Goal: Task Accomplishment & Management: Complete application form

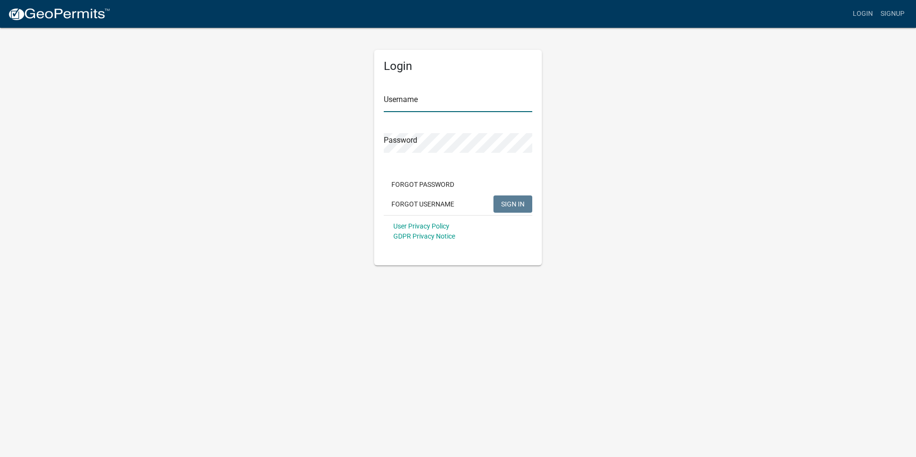
click at [428, 103] on input "Username" at bounding box center [458, 102] width 148 height 20
type input "o"
type input "lisasblount"
click at [493, 195] on button "SIGN IN" at bounding box center [512, 203] width 39 height 17
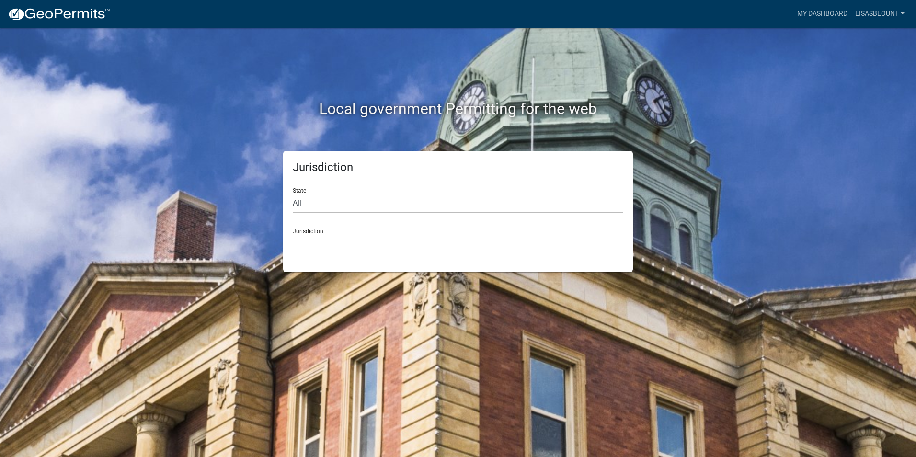
click at [315, 205] on select "All [US_STATE] [US_STATE] [US_STATE] [US_STATE] [US_STATE] [US_STATE] [US_STATE…" at bounding box center [458, 204] width 331 height 20
select select "[US_STATE]"
click at [293, 194] on select "All Colorado Georgia Indiana Iowa Kansas Minnesota Ohio South Carolina Wisconsin" at bounding box center [458, 204] width 331 height 20
click at [328, 237] on select "Carroll County, Georgia Cook County, Georgia Crawford County, Georgia Gilmer Co…" at bounding box center [458, 244] width 331 height 20
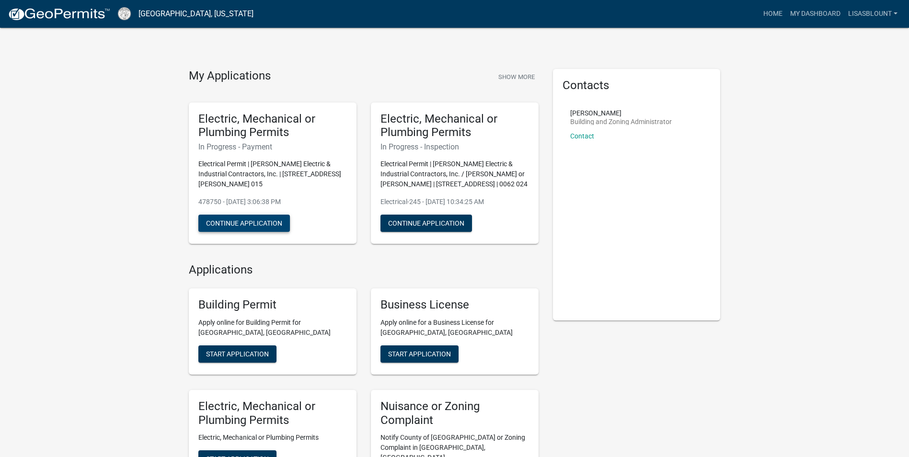
click at [232, 224] on button "Continue Application" at bounding box center [243, 223] width 91 height 17
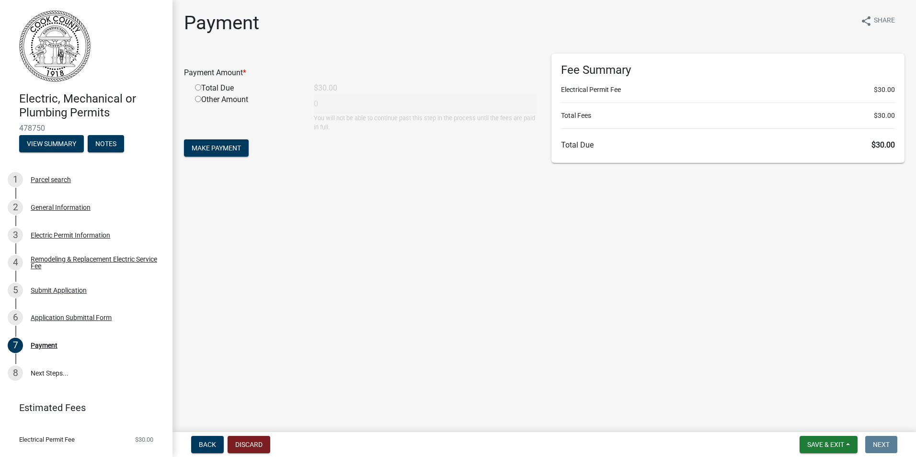
click at [198, 87] on input "radio" at bounding box center [198, 87] width 6 height 6
radio input "true"
type input "30"
click at [230, 149] on span "Make Payment" at bounding box center [216, 148] width 49 height 8
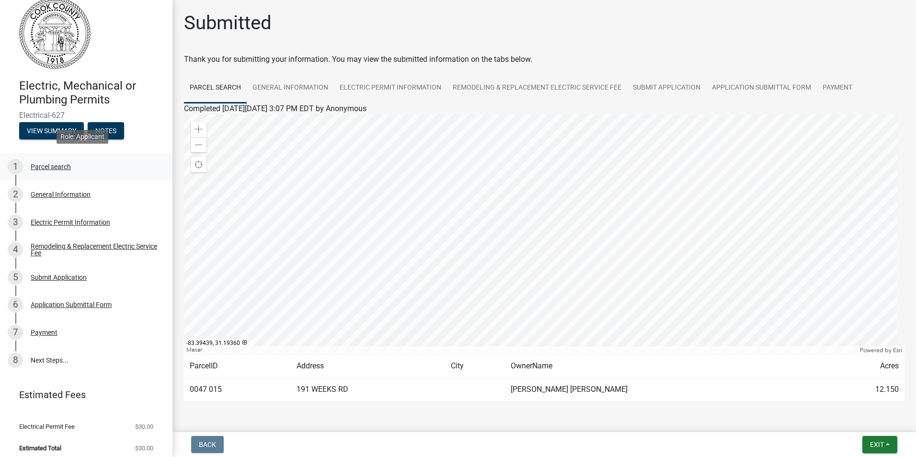
scroll to position [19, 0]
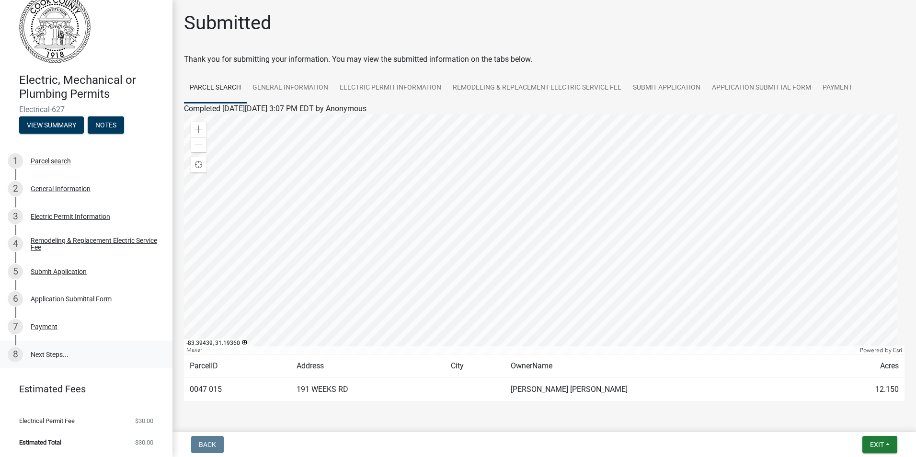
click at [40, 354] on link "8 Next Steps..." at bounding box center [86, 355] width 172 height 28
click at [424, 86] on link "Electric Permit Information" at bounding box center [390, 88] width 113 height 31
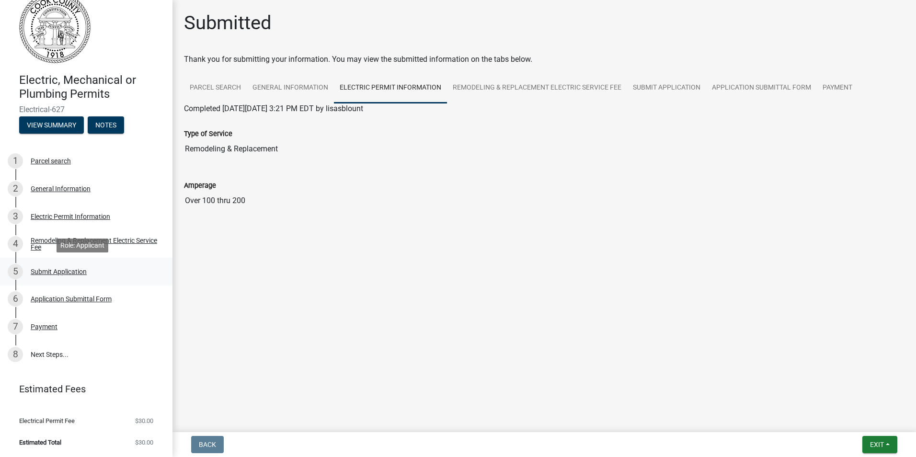
scroll to position [0, 0]
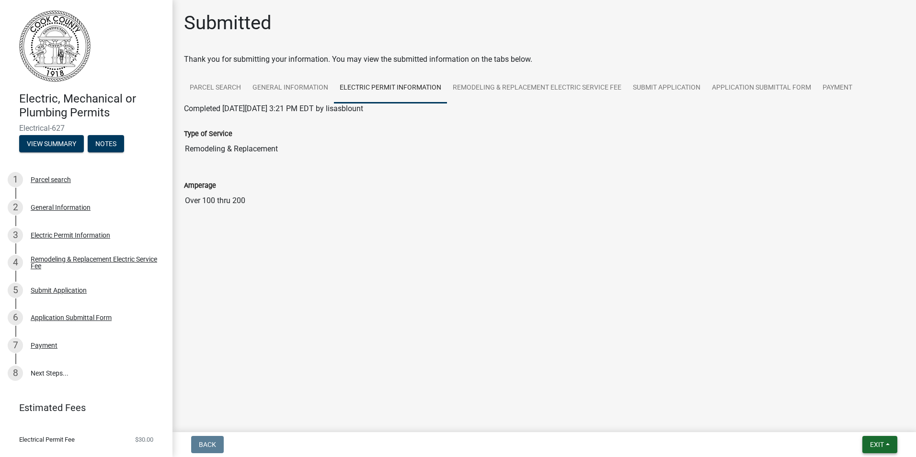
click at [874, 444] on span "Exit" at bounding box center [877, 445] width 14 height 8
click at [866, 418] on button "Save & Exit" at bounding box center [859, 419] width 77 height 23
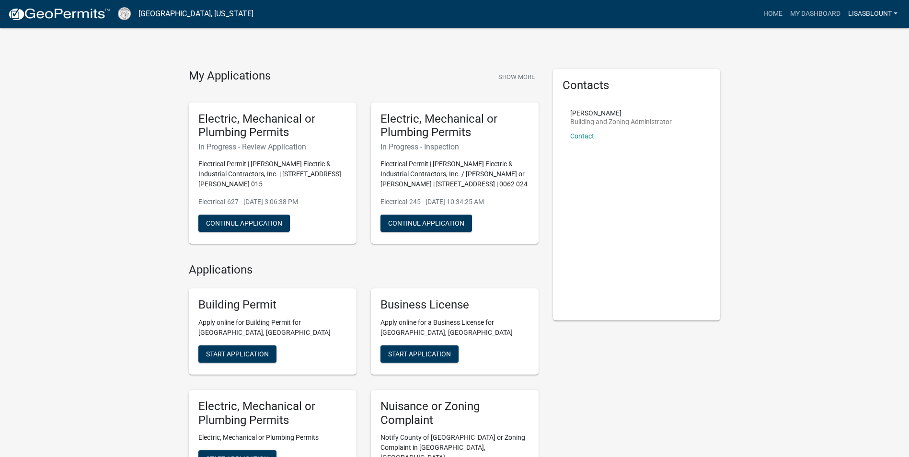
click at [879, 14] on link "lisasblount" at bounding box center [872, 14] width 57 height 18
click at [847, 69] on link "Logout" at bounding box center [862, 70] width 77 height 23
